Goal: Navigation & Orientation: Find specific page/section

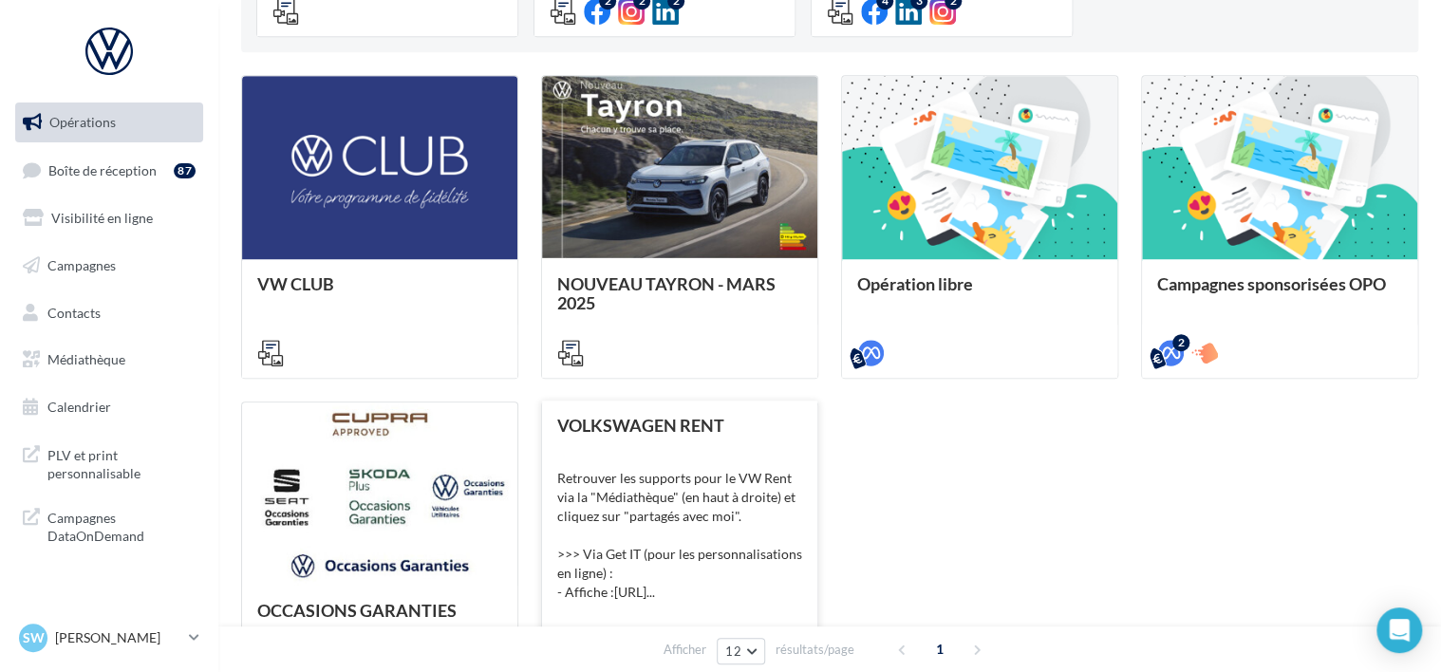
scroll to position [569, 0]
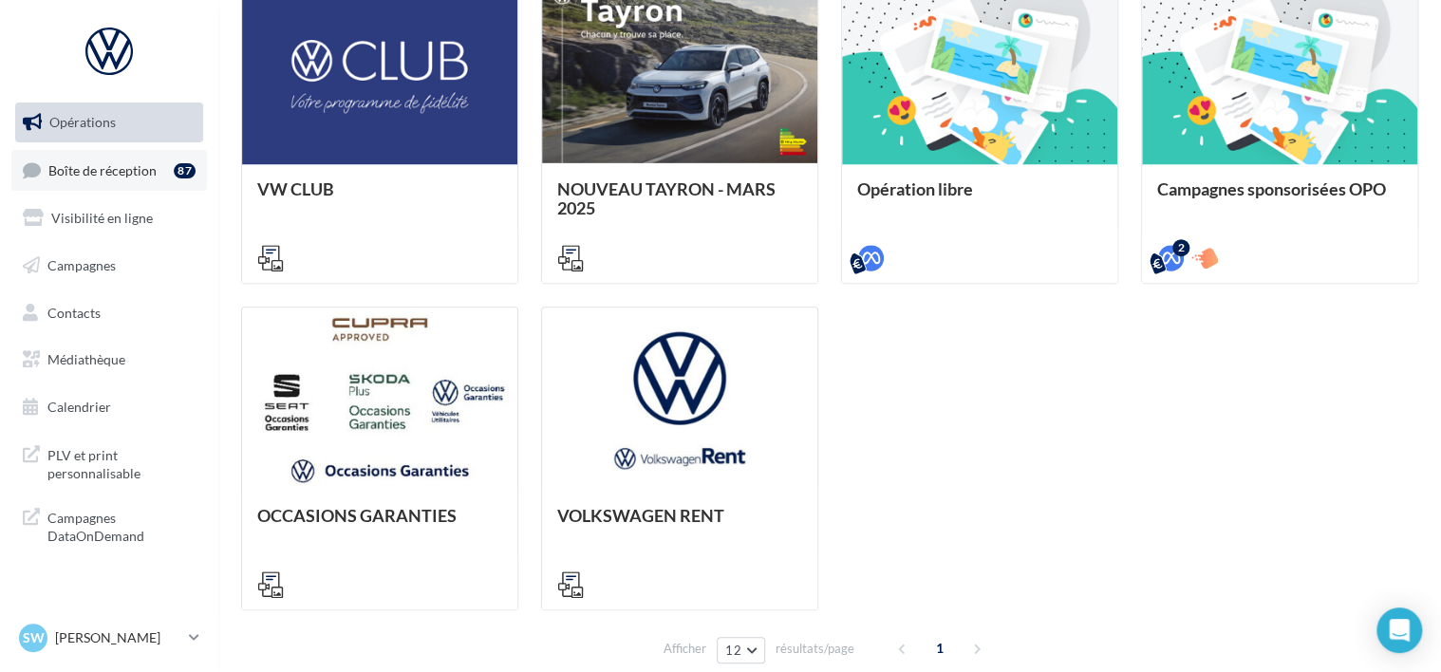
click at [70, 171] on span "Boîte de réception" at bounding box center [102, 169] width 108 height 16
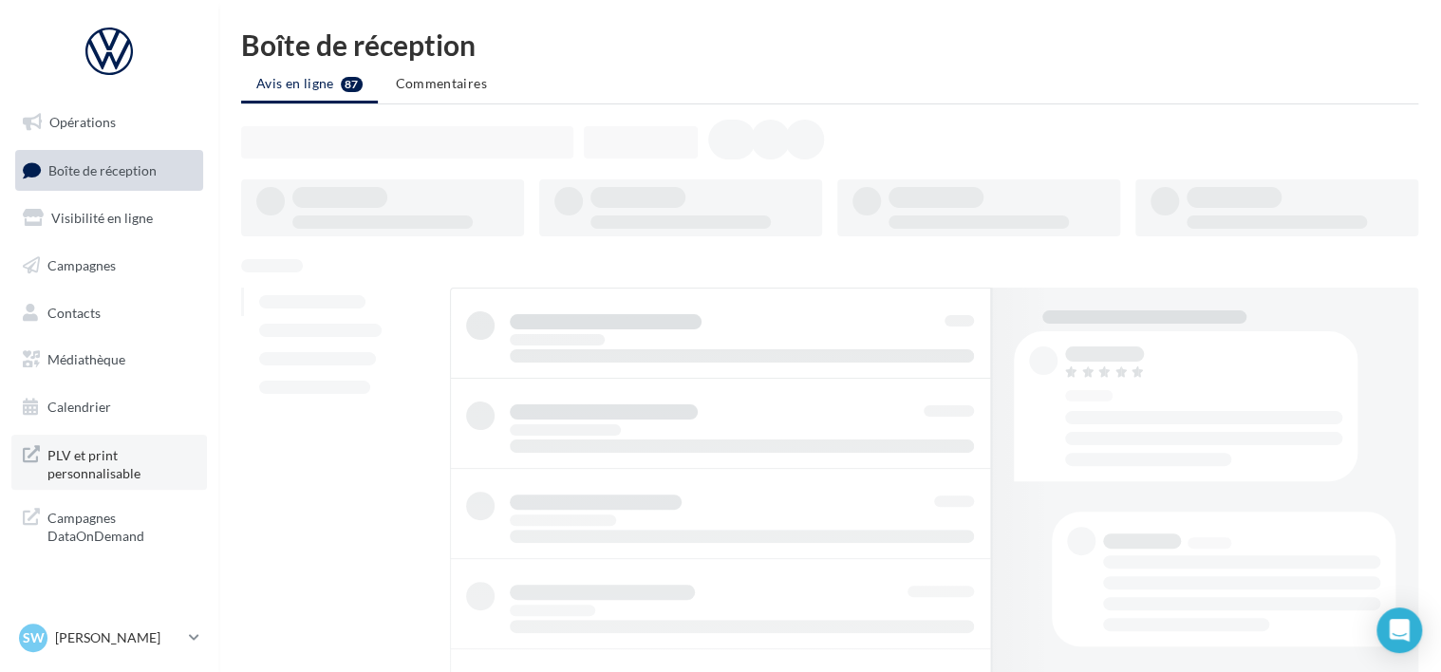
click at [115, 468] on span "PLV et print personnalisable" at bounding box center [121, 462] width 148 height 41
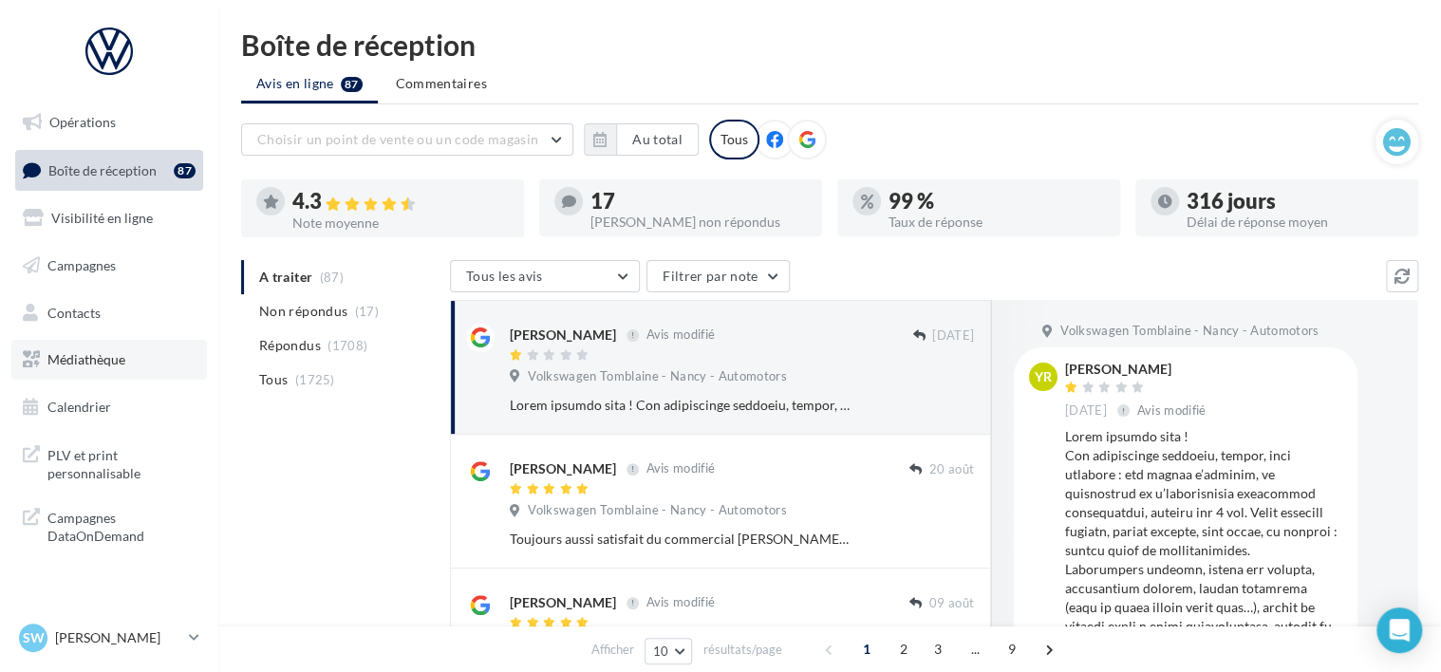
click at [119, 349] on link "Médiathèque" at bounding box center [108, 360] width 195 height 40
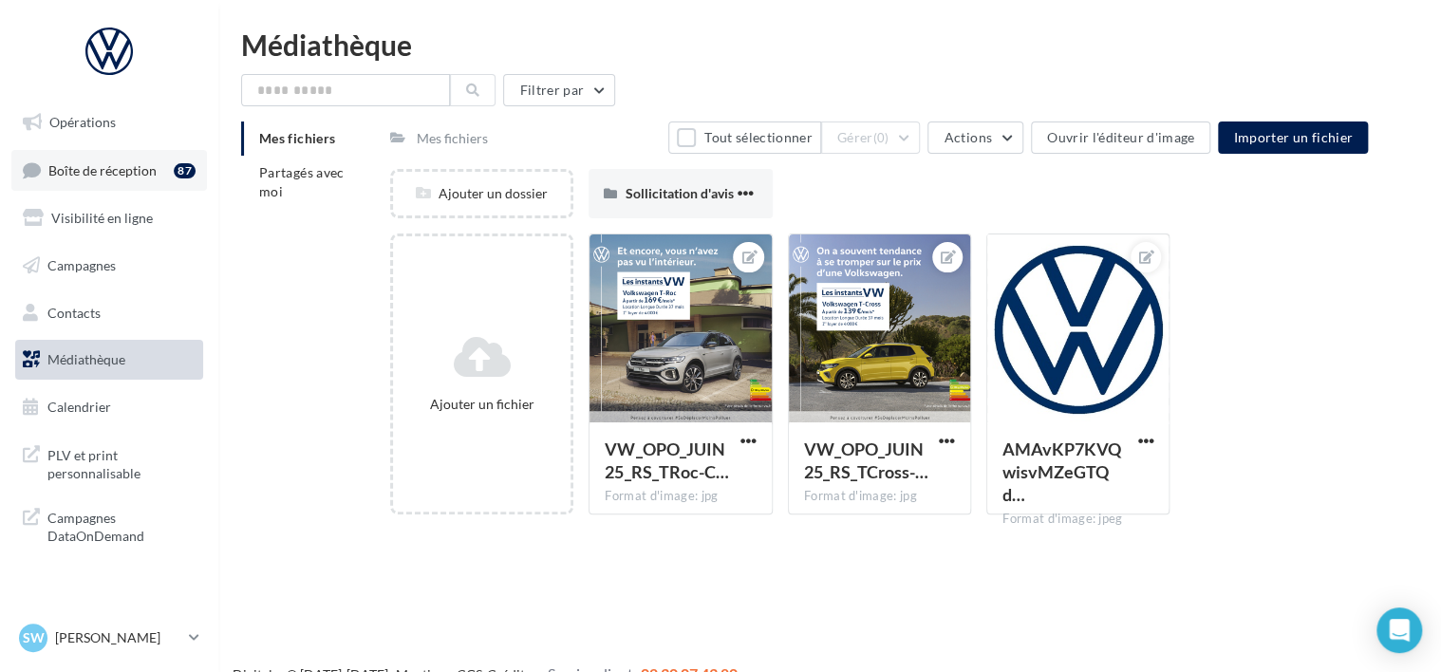
click at [131, 177] on span "Boîte de réception" at bounding box center [102, 169] width 108 height 16
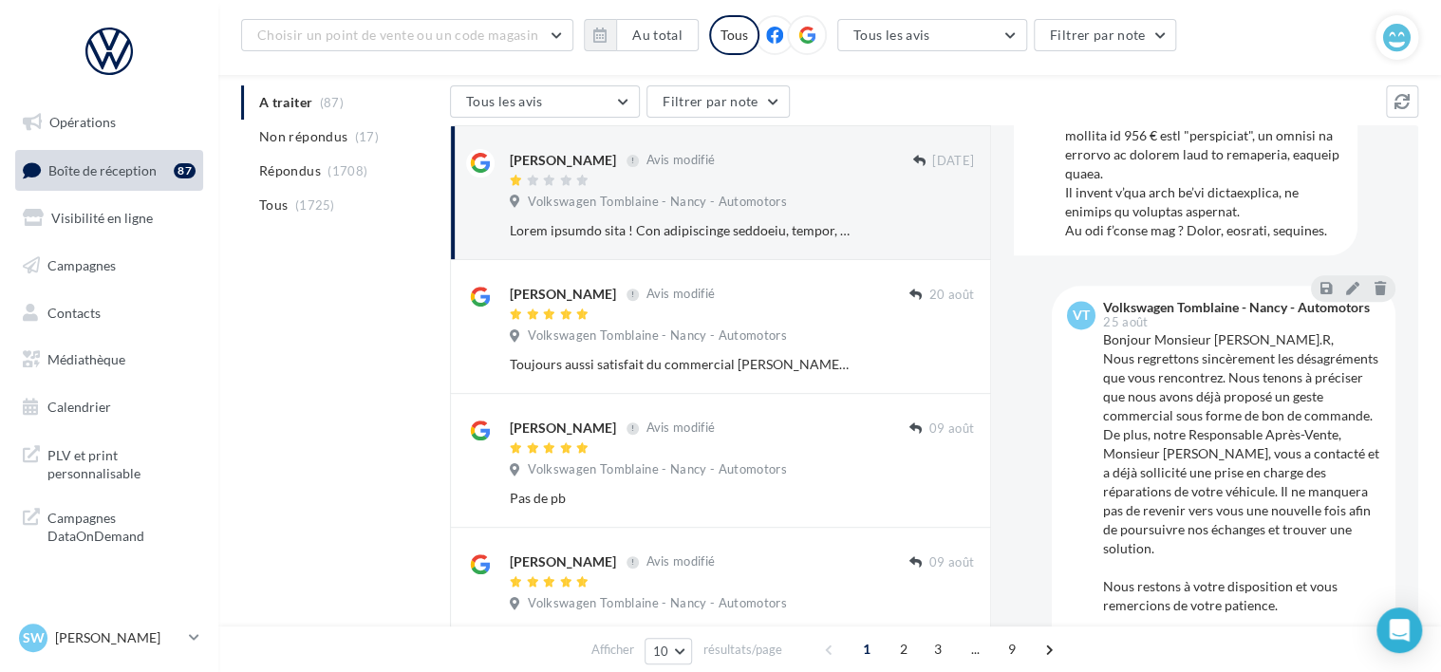
scroll to position [1217, 0]
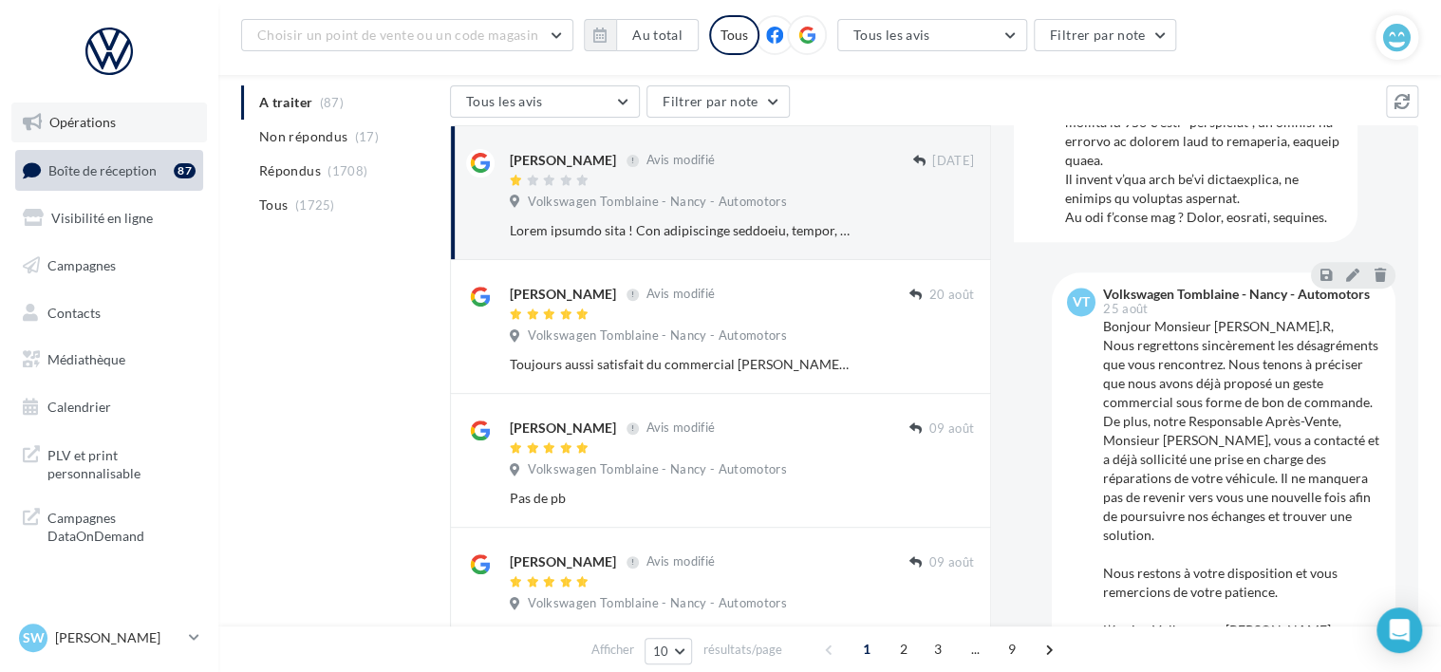
click at [102, 140] on link "Opérations" at bounding box center [108, 122] width 195 height 40
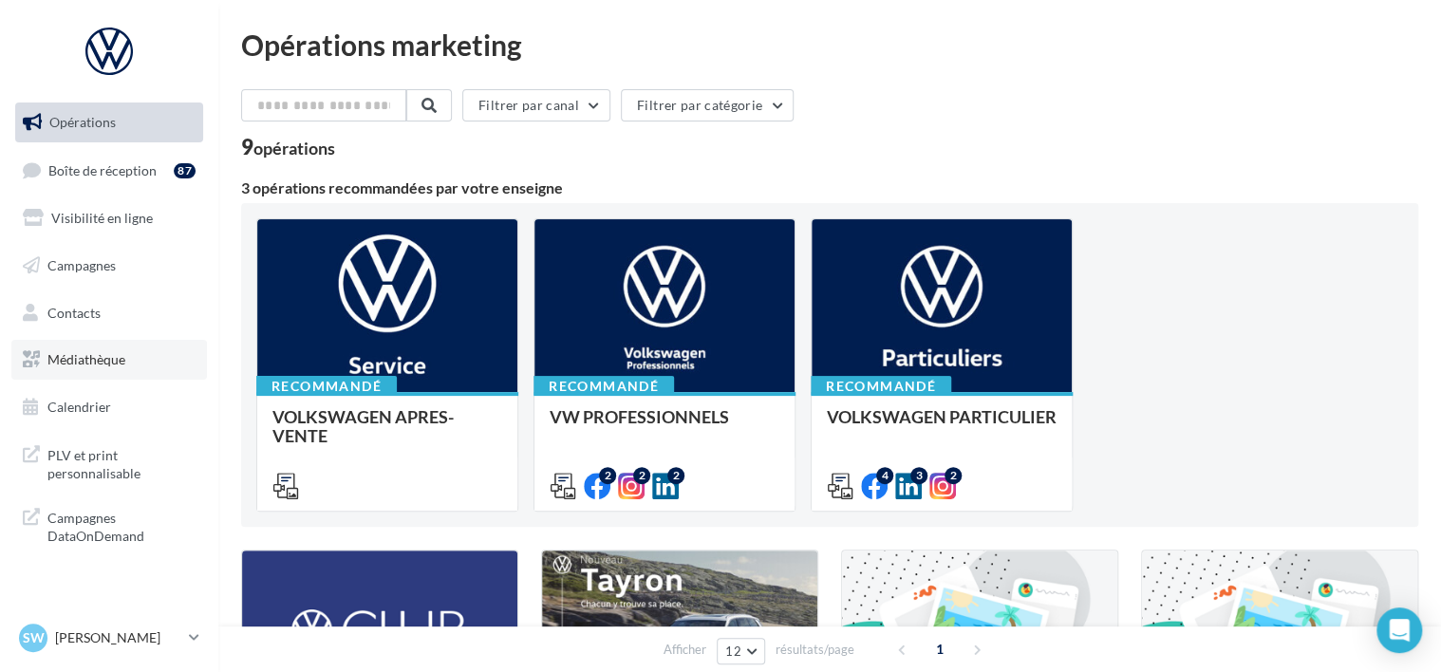
click at [118, 363] on span "Médiathèque" at bounding box center [86, 359] width 78 height 16
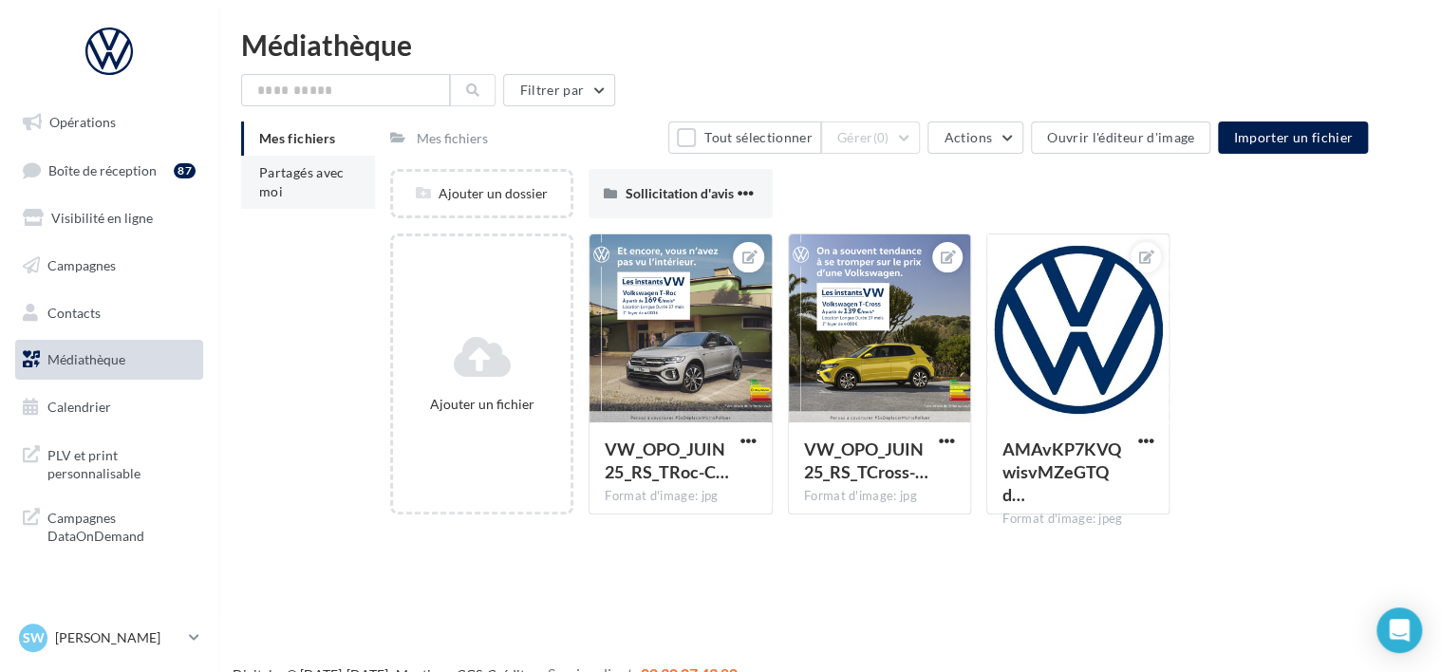
click at [305, 187] on li "Partagés avec moi" at bounding box center [308, 182] width 134 height 53
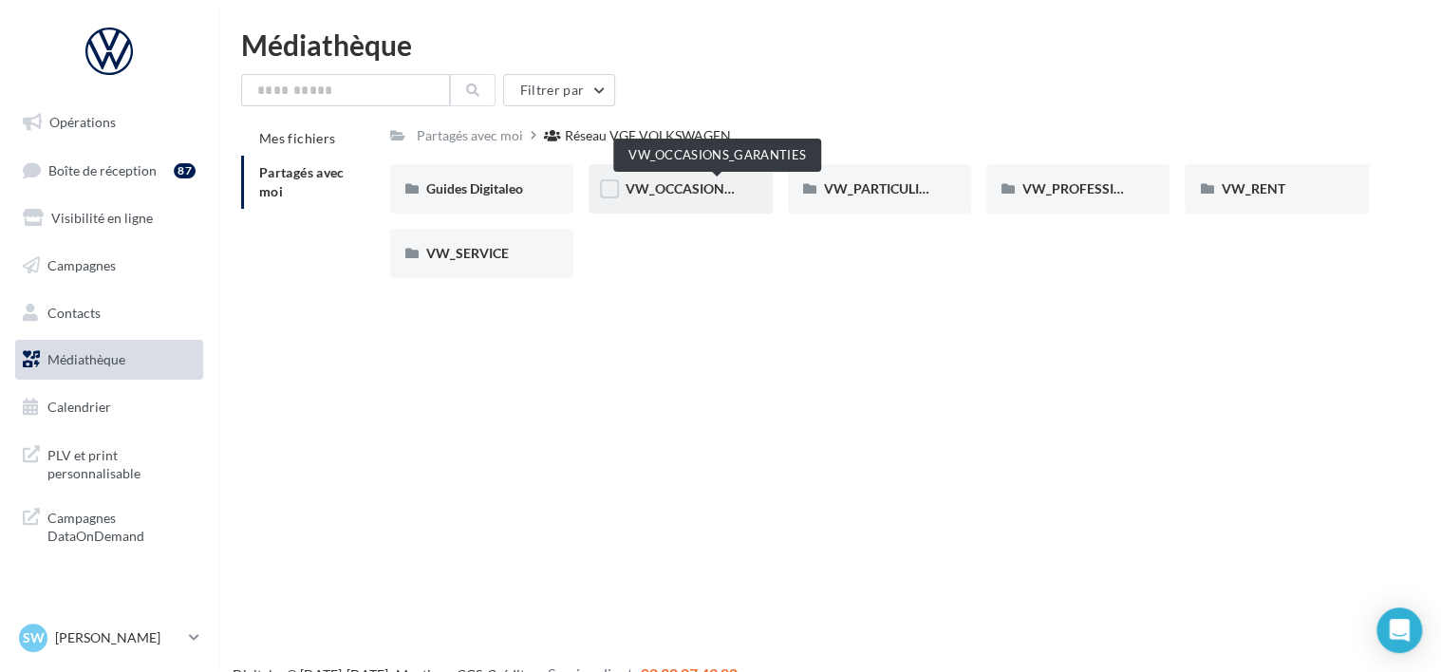
click at [687, 186] on span "VW_OCCASIONS_GARANTIES" at bounding box center [717, 188] width 186 height 16
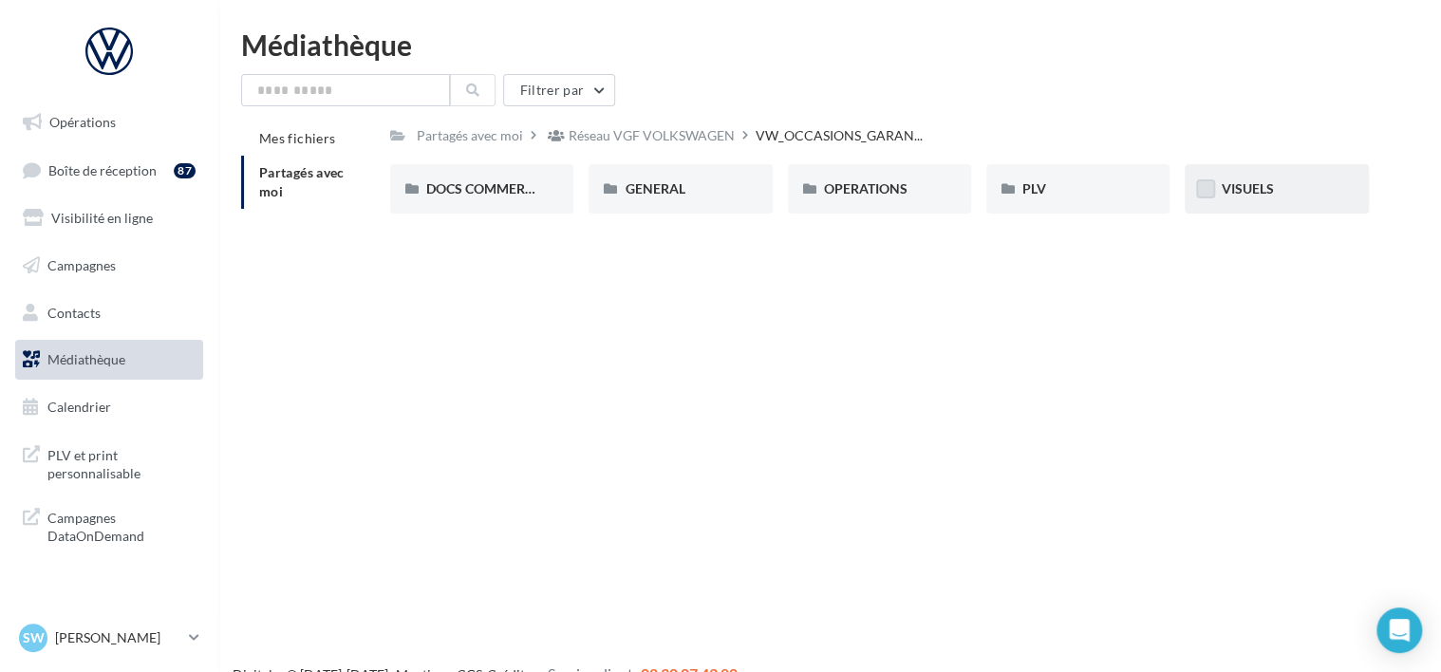
click at [1207, 185] on label at bounding box center [1205, 188] width 19 height 19
click at [1234, 185] on span "VISUELS" at bounding box center [1246, 188] width 52 height 16
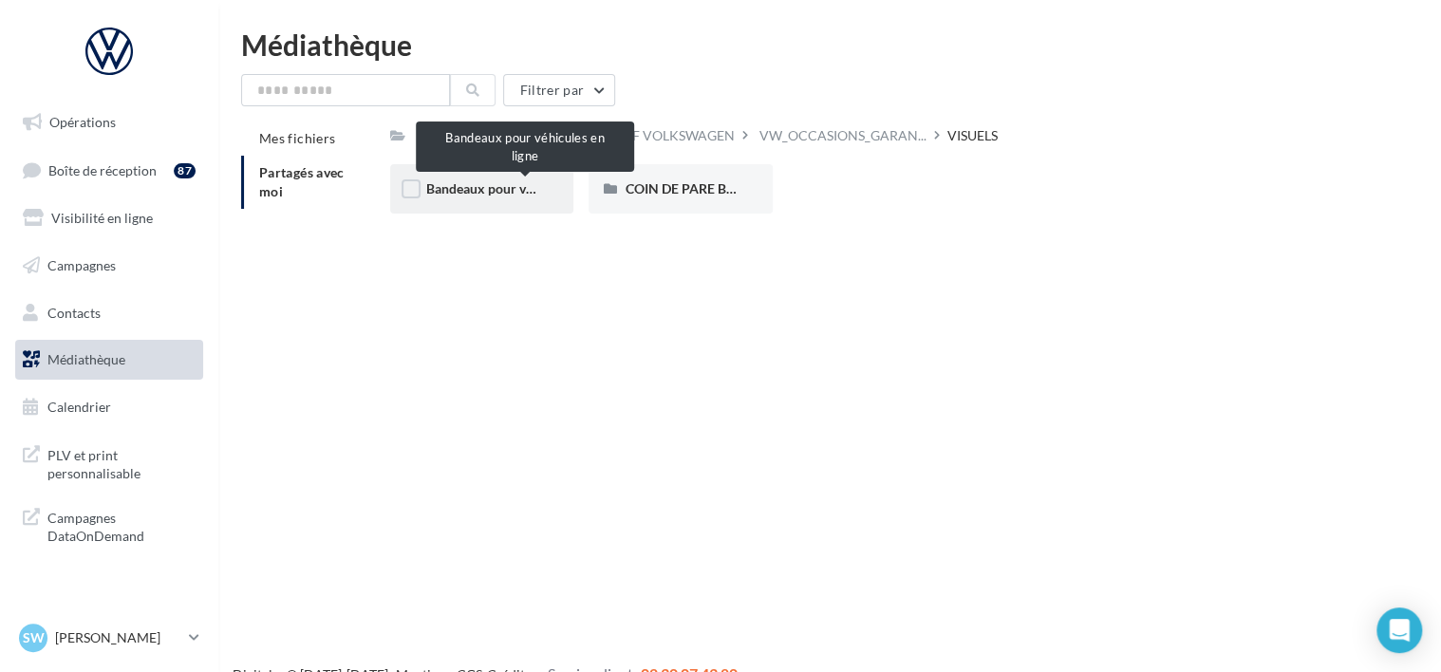
click at [471, 184] on span "Bandeaux pour véhicules en ligne" at bounding box center [524, 188] width 196 height 16
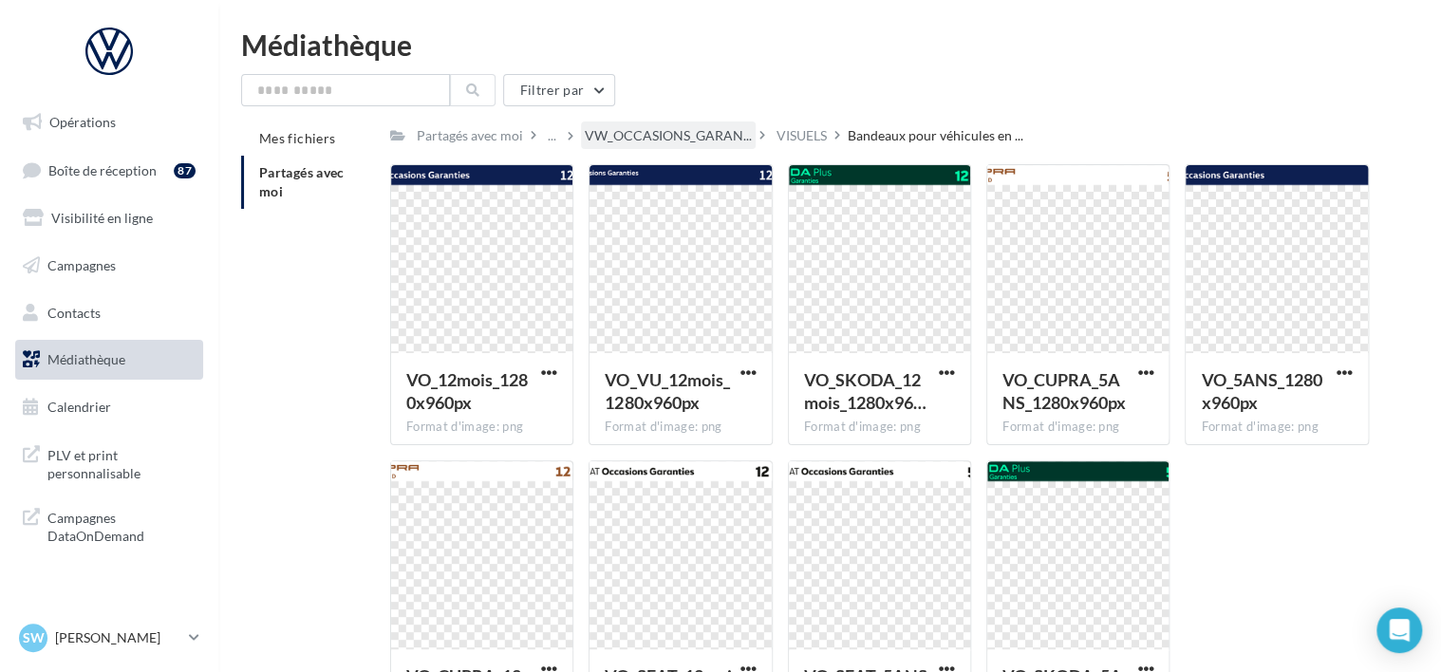
click at [678, 148] on div "VW_OCCASIONS_GARAN..." at bounding box center [668, 135] width 175 height 28
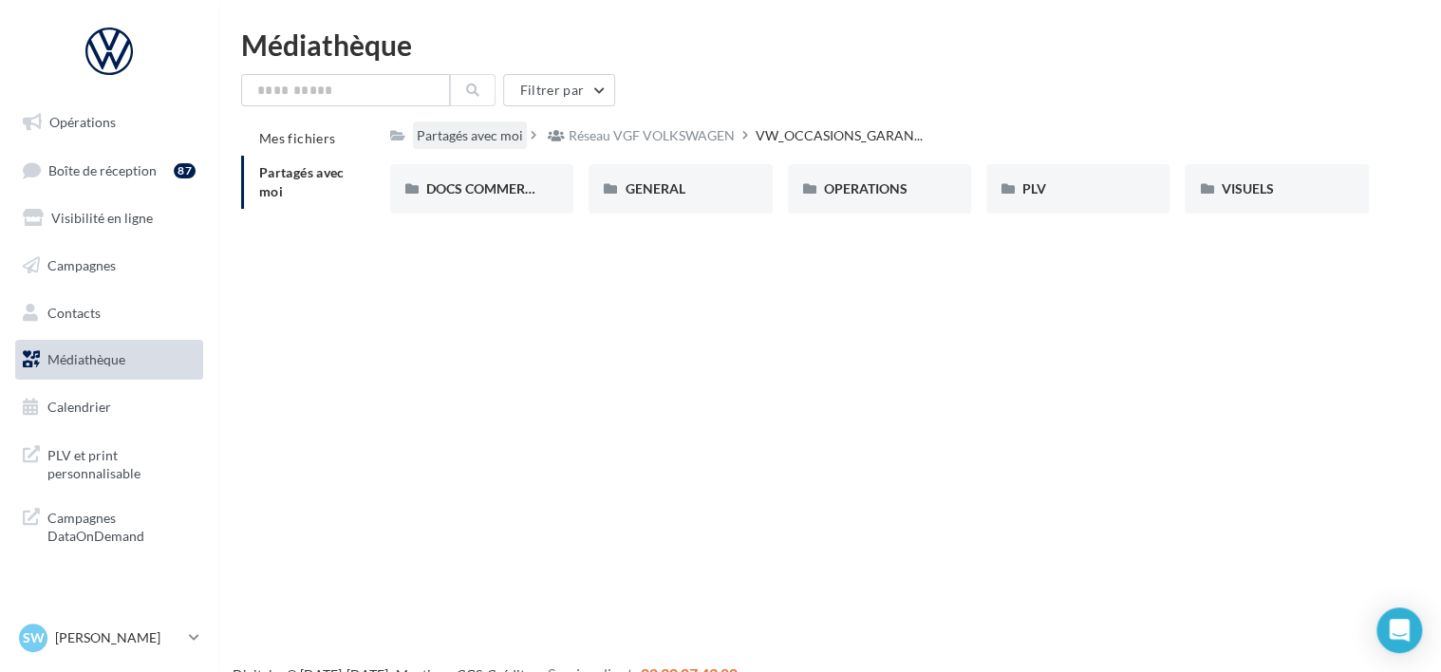
click at [493, 140] on div "Partagés avec moi" at bounding box center [470, 135] width 106 height 19
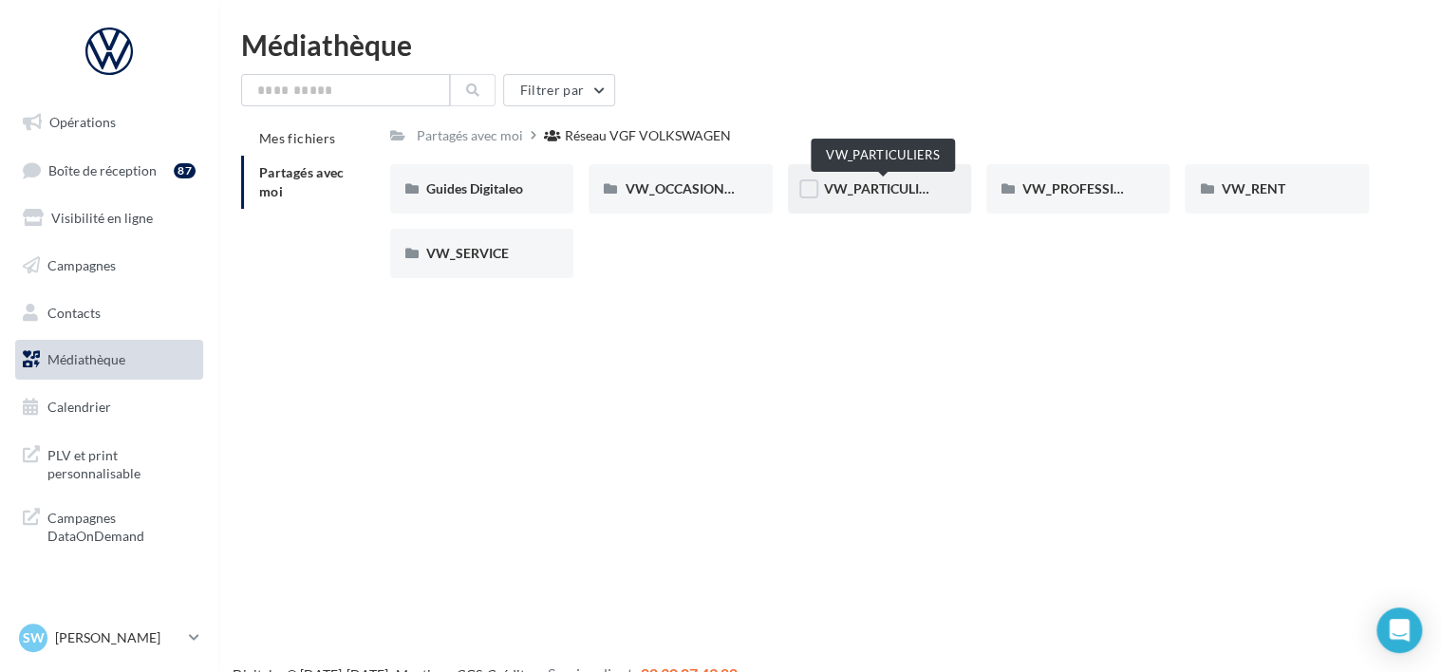
click at [853, 195] on span "VW_PARTICULIERS" at bounding box center [883, 188] width 119 height 16
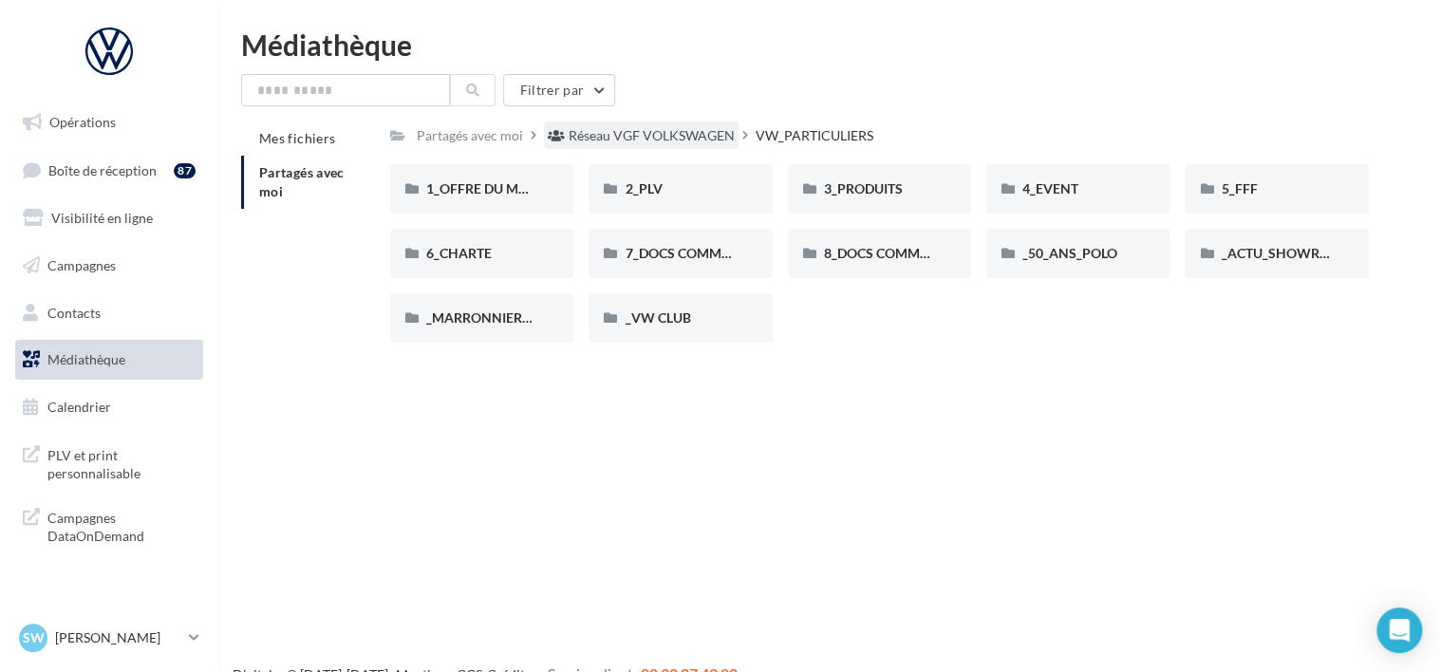
click at [669, 134] on div "Réseau VGF VOLKSWAGEN" at bounding box center [651, 135] width 166 height 19
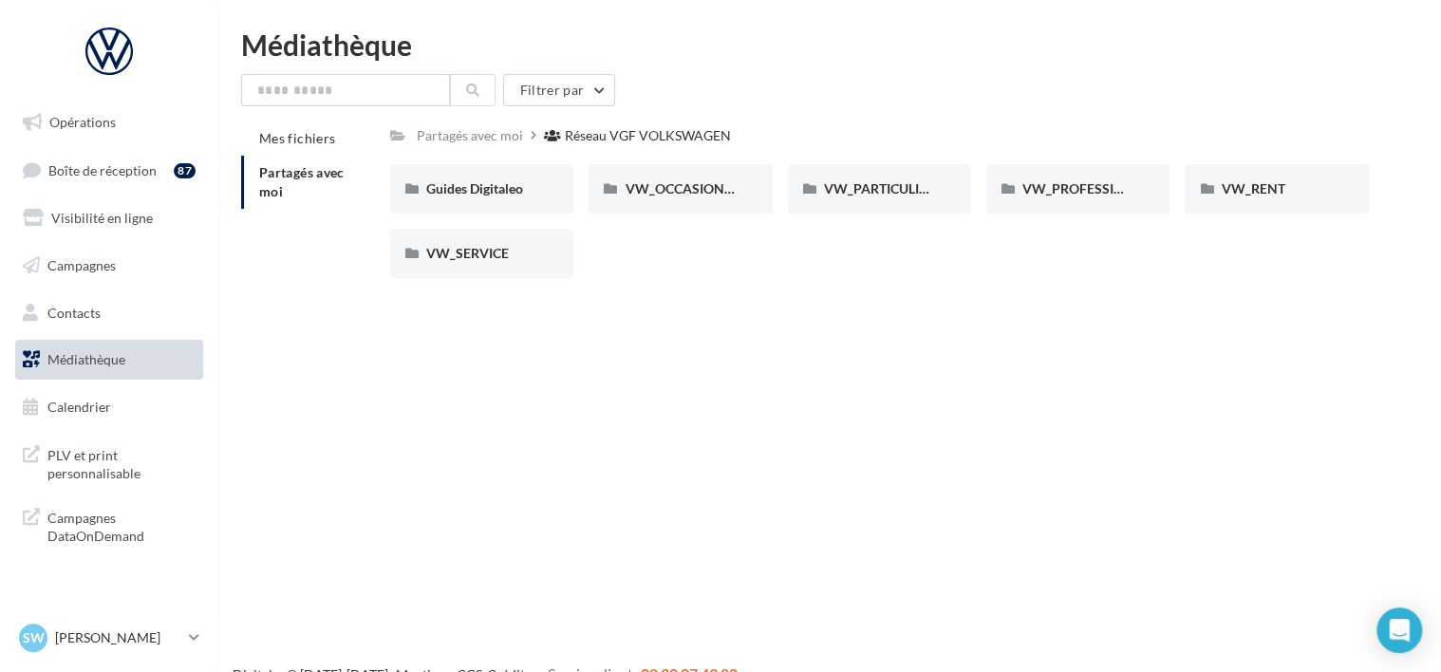
click at [295, 171] on span "Partagés avec moi" at bounding box center [301, 181] width 85 height 35
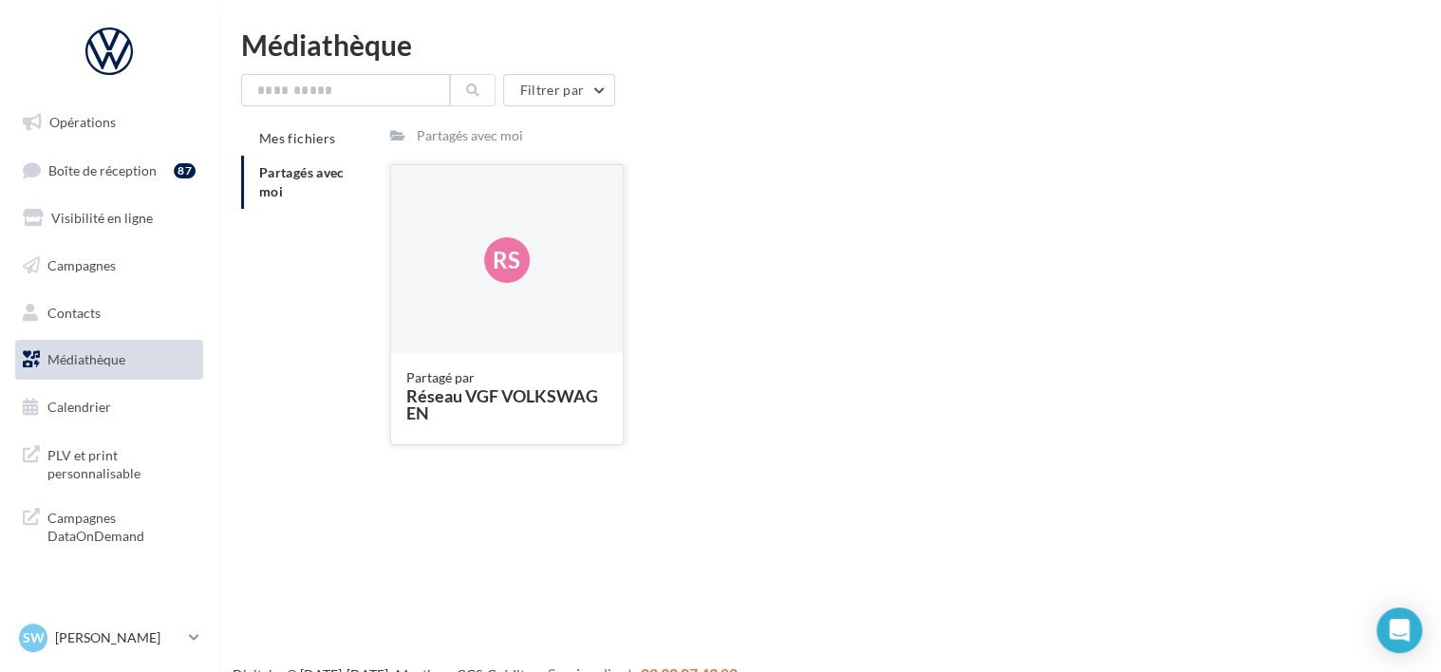
click at [512, 408] on div "Réseau VGF VOLKSWAGEN" at bounding box center [506, 404] width 201 height 34
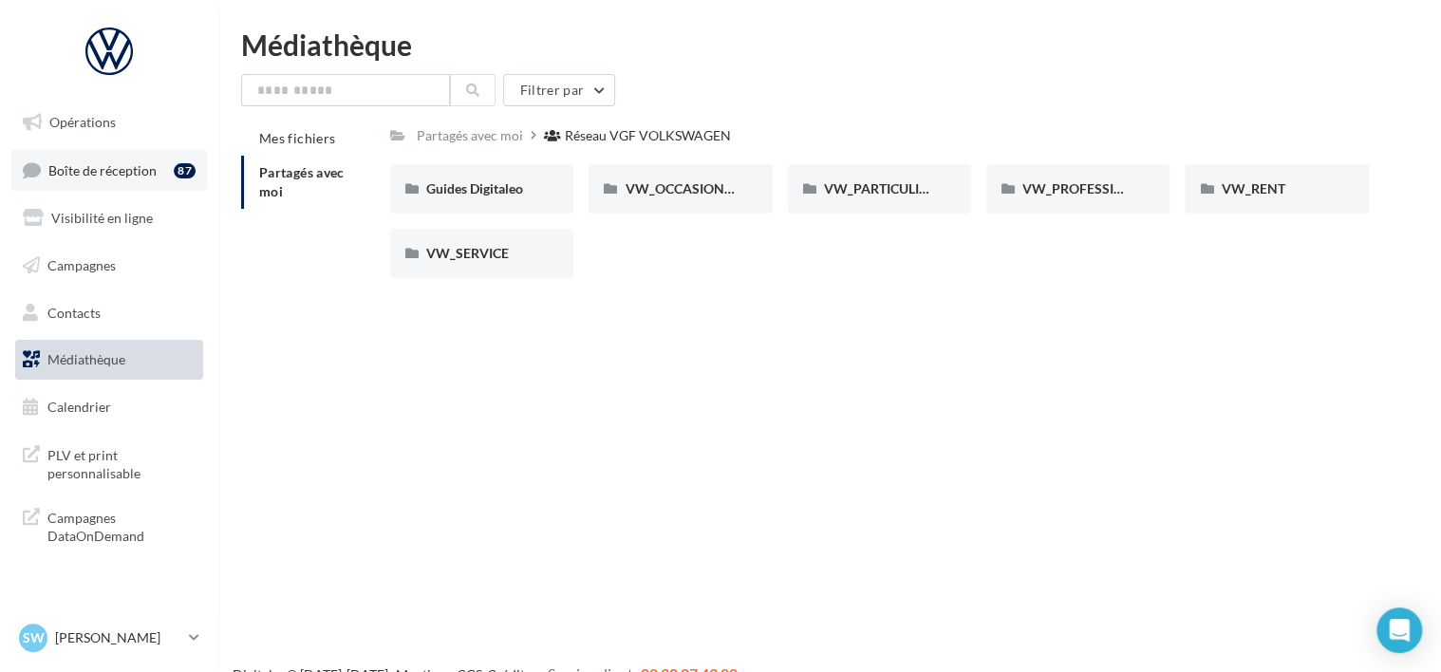
click at [121, 178] on link "Boîte de réception 87" at bounding box center [108, 170] width 195 height 41
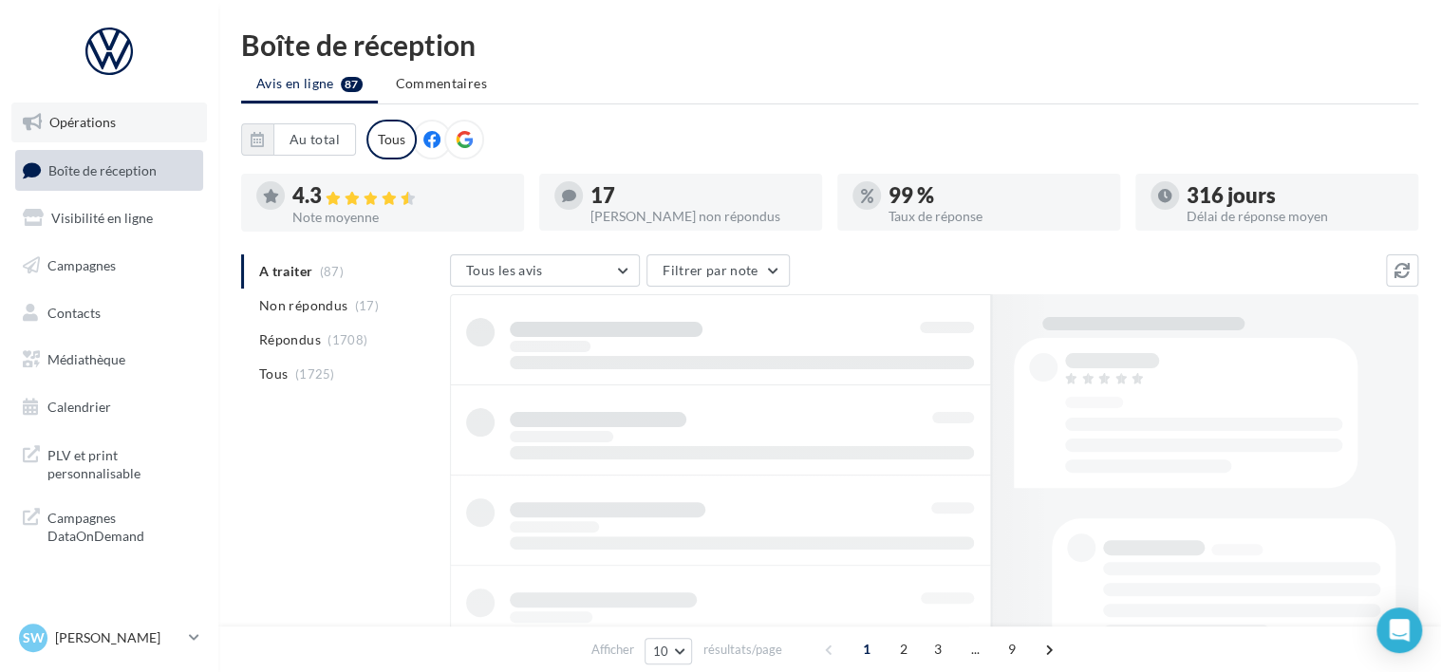
click at [114, 139] on link "Opérations" at bounding box center [108, 122] width 195 height 40
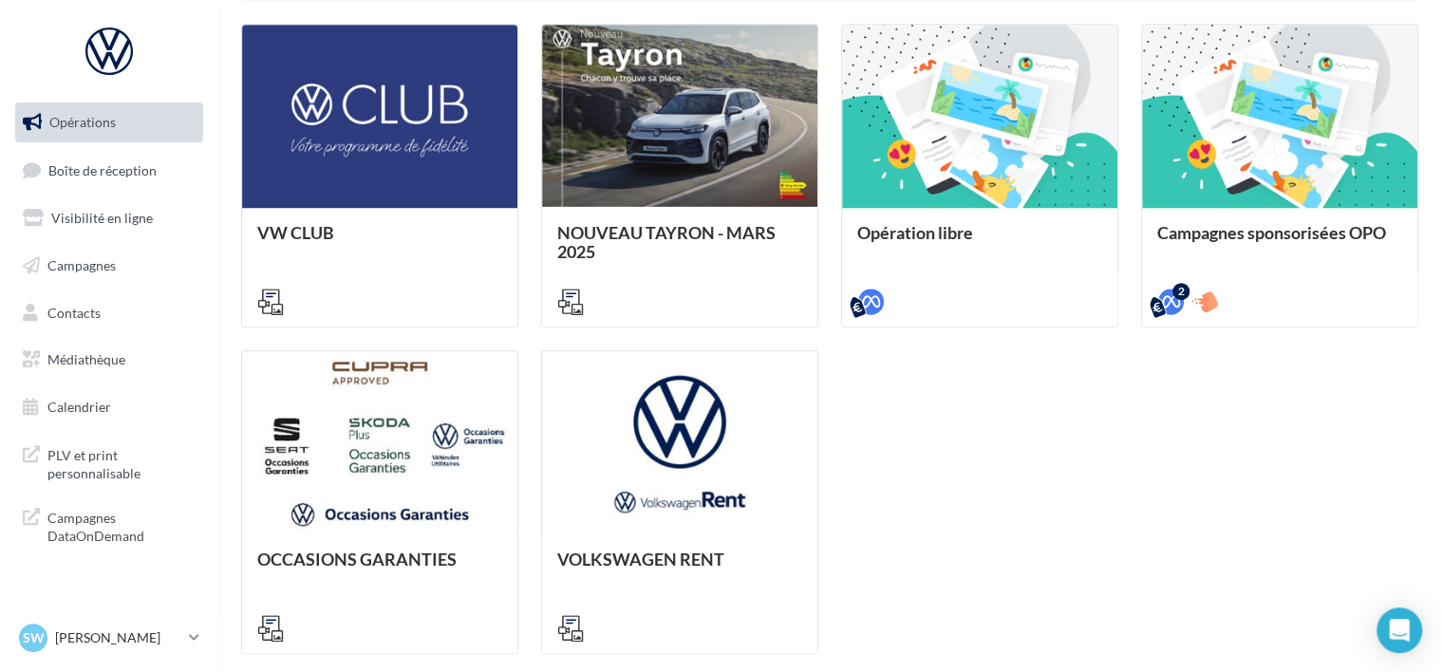
scroll to position [664, 0]
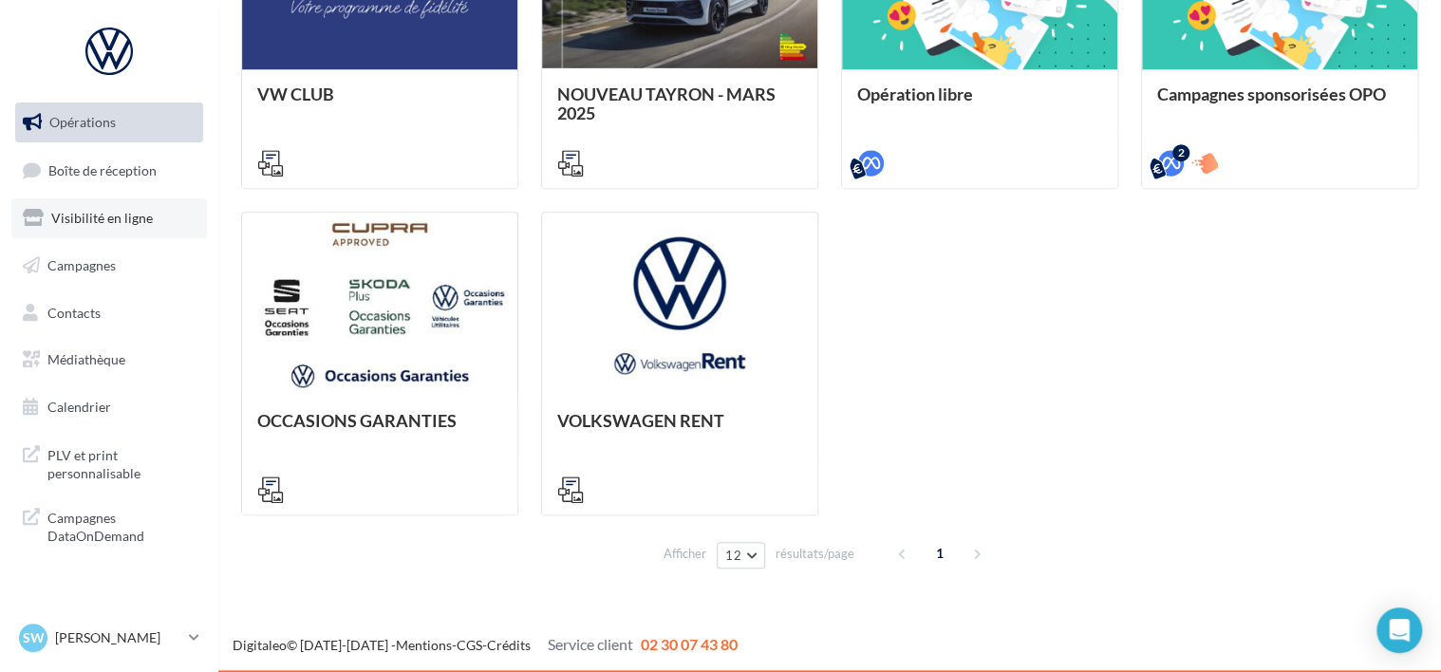
click at [90, 234] on link "Visibilité en ligne" at bounding box center [108, 218] width 195 height 40
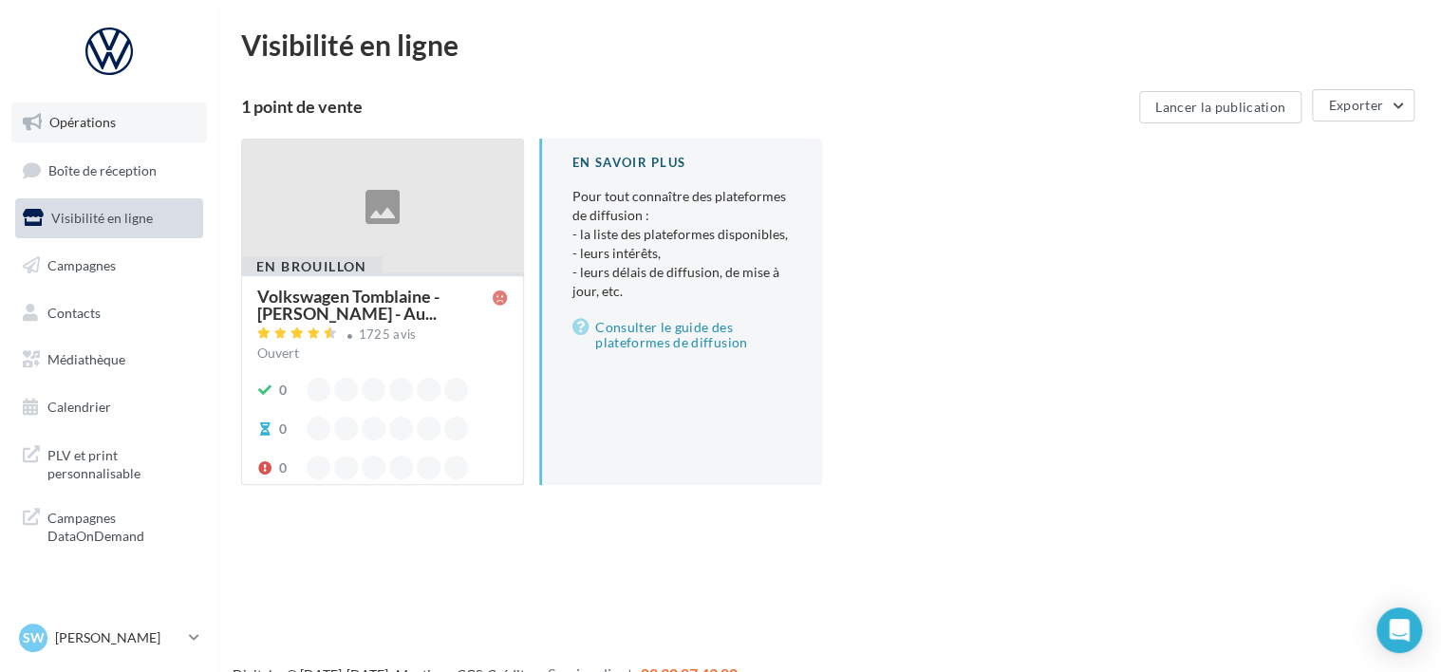
click at [91, 130] on link "Opérations" at bounding box center [108, 122] width 195 height 40
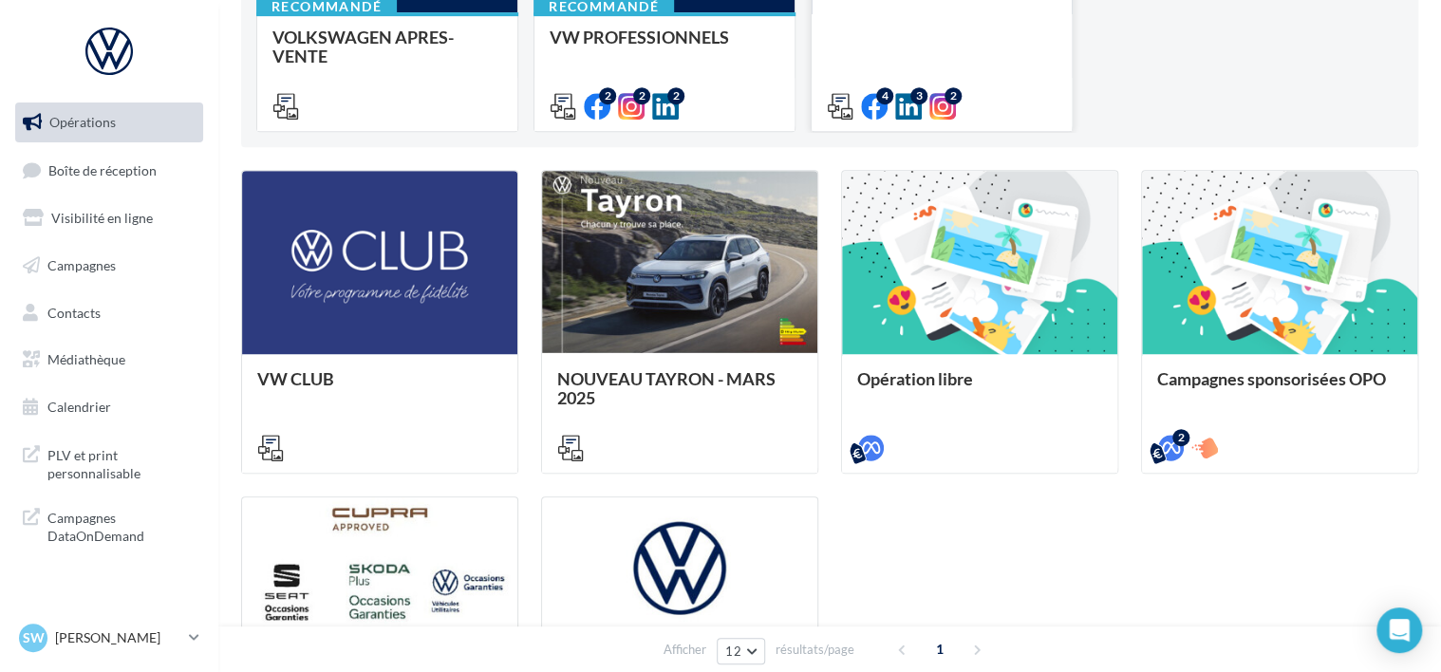
scroll to position [664, 0]
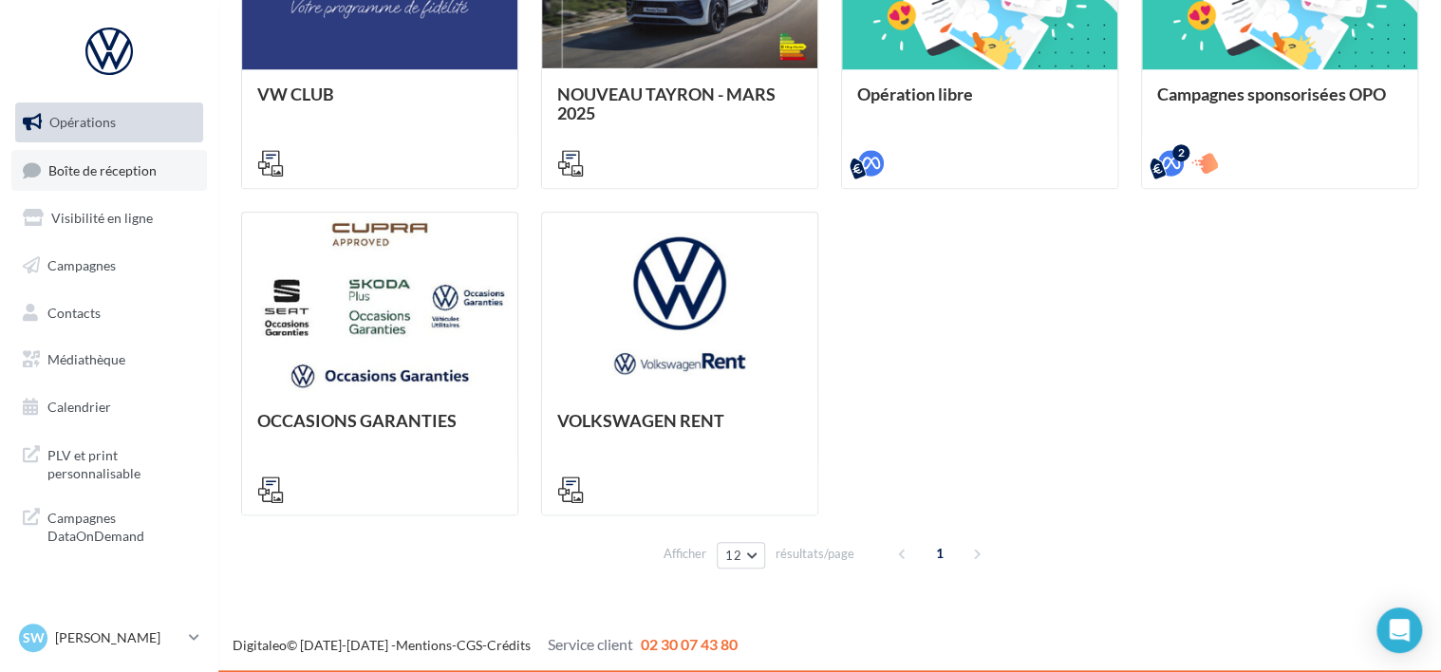
click at [129, 171] on span "Boîte de réception" at bounding box center [102, 169] width 108 height 16
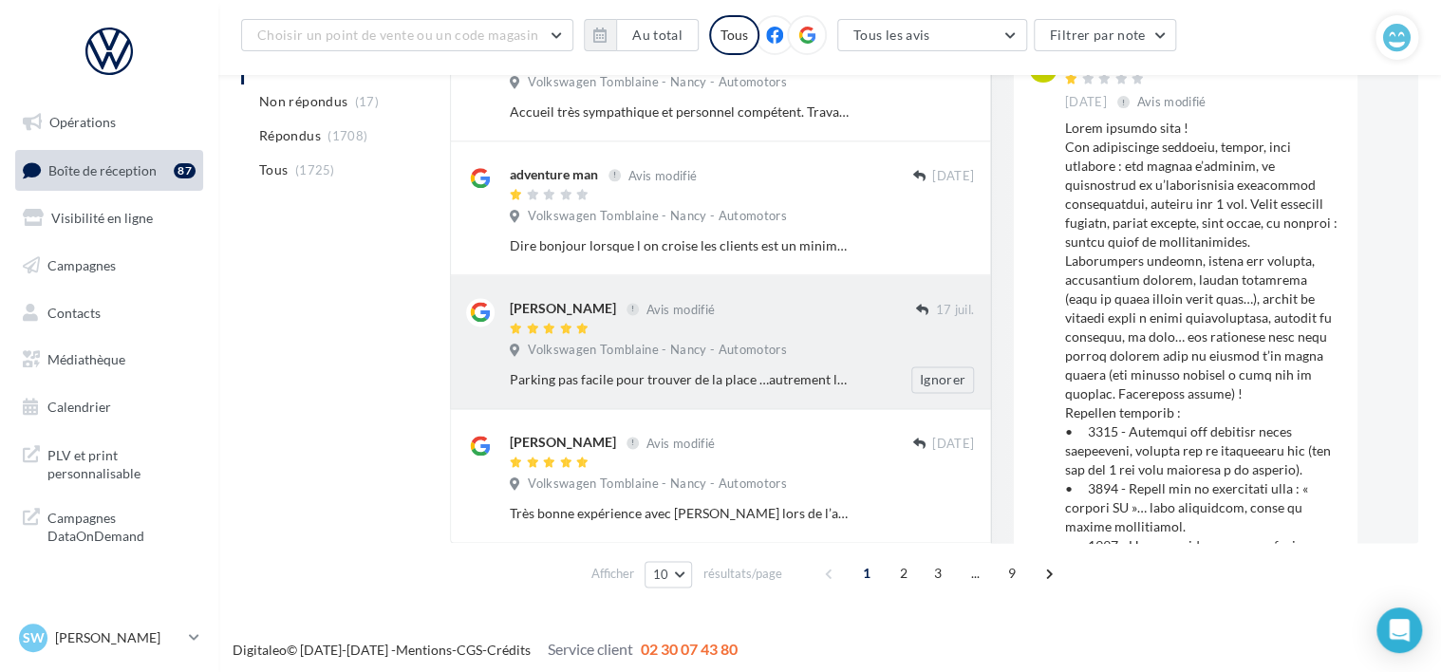
scroll to position [1117, 0]
